Goal: Task Accomplishment & Management: Use online tool/utility

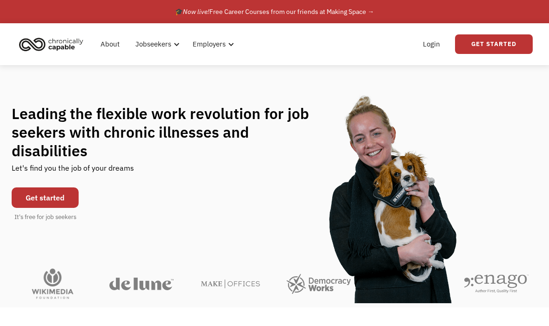
scroll to position [12, 0]
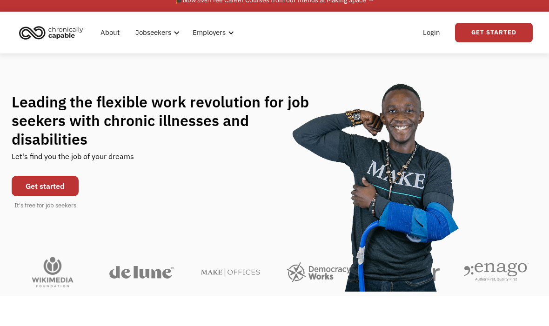
click at [433, 38] on link "Login" at bounding box center [431, 33] width 28 height 30
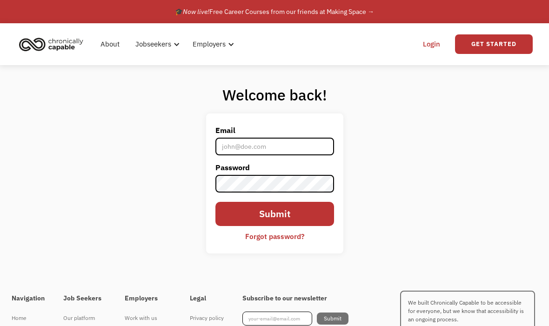
click at [265, 155] on input "Email" at bounding box center [274, 147] width 119 height 18
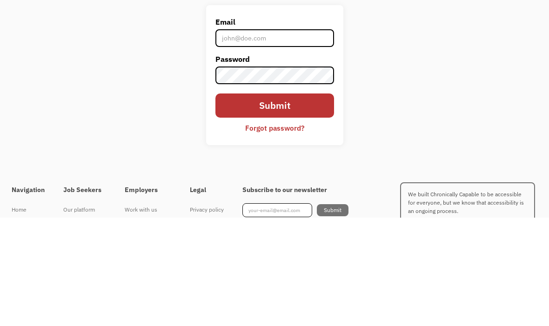
type input "[EMAIL_ADDRESS][DOMAIN_NAME]"
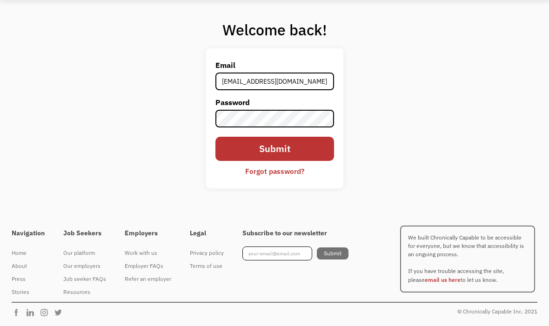
click at [287, 137] on input "Submit" at bounding box center [274, 149] width 119 height 24
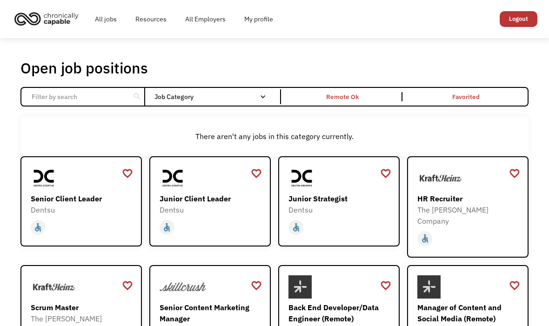
click at [344, 96] on div "Remote Ok" at bounding box center [342, 96] width 33 height 11
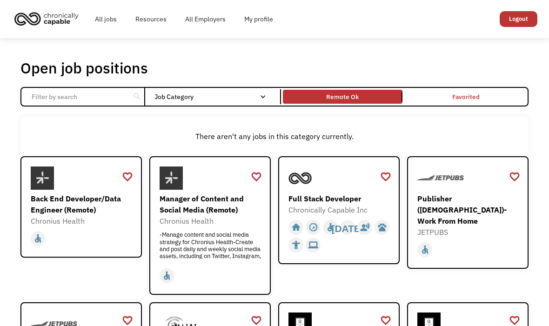
click at [332, 100] on div "Remote Ok" at bounding box center [342, 96] width 33 height 11
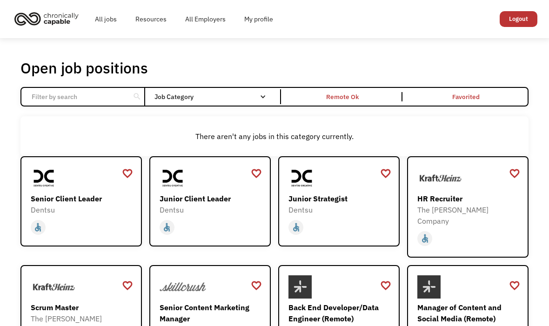
click at [349, 99] on div "Remote Ok" at bounding box center [342, 96] width 33 height 11
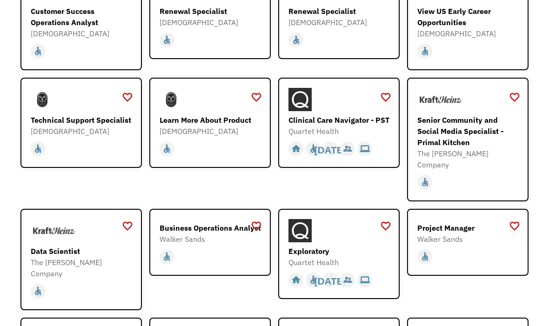
scroll to position [813, 0]
